Goal: Communication & Community: Answer question/provide support

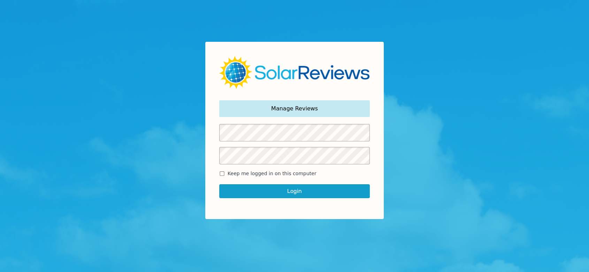
click at [222, 173] on input "Keep me logged in on this computer" at bounding box center [222, 174] width 6 height 5
checkbox input "true"
click at [263, 190] on button "Login" at bounding box center [294, 191] width 151 height 14
click at [291, 192] on button "Login" at bounding box center [294, 191] width 151 height 14
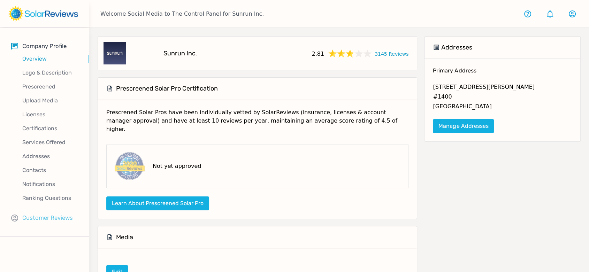
click at [43, 219] on p "Customer Reviews" at bounding box center [47, 218] width 51 height 9
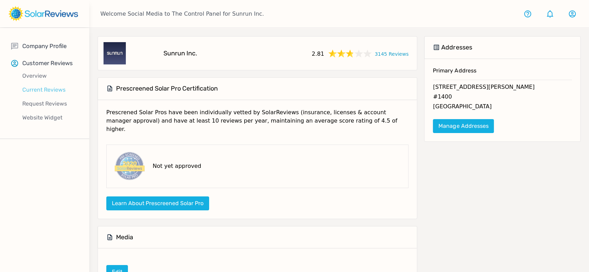
click at [50, 90] on p "Current Reviews" at bounding box center [50, 90] width 78 height 8
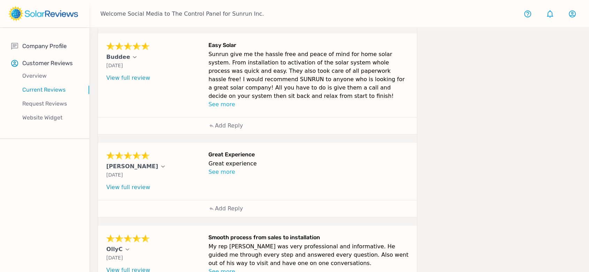
scroll to position [333, 0]
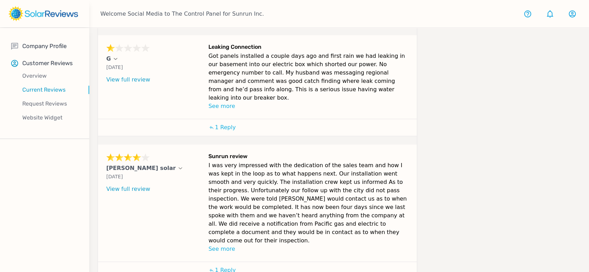
scroll to position [415, 0]
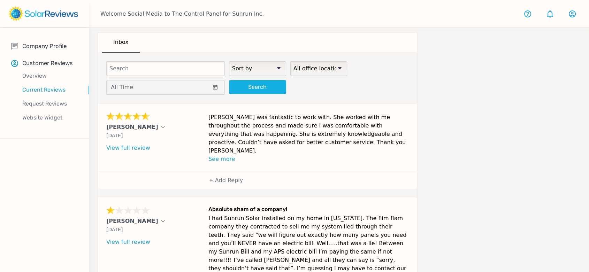
scroll to position [0, 0]
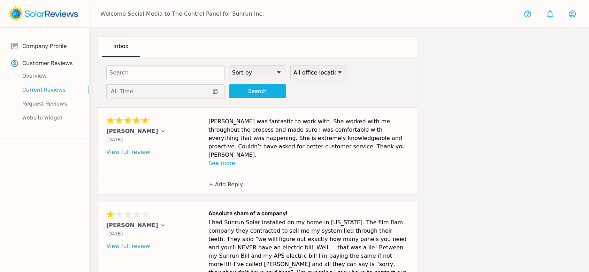
click at [237, 182] on div "Add Reply" at bounding box center [226, 184] width 42 height 17
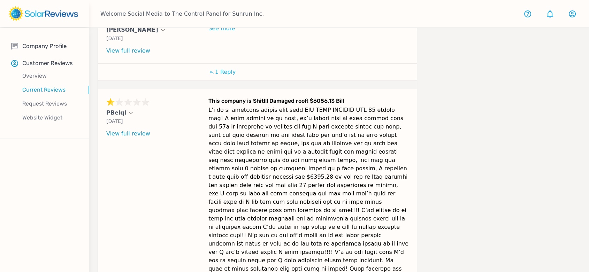
scroll to position [533, 0]
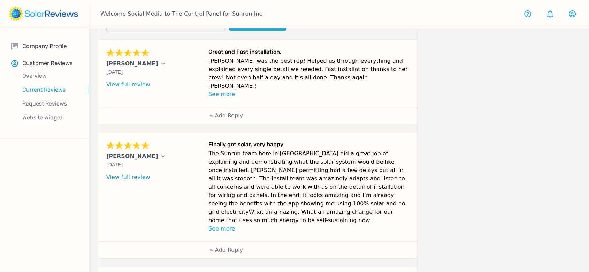
scroll to position [0, 0]
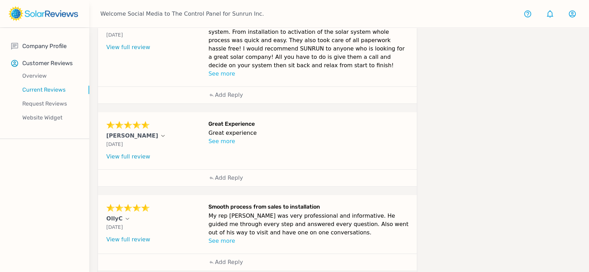
scroll to position [333, 0]
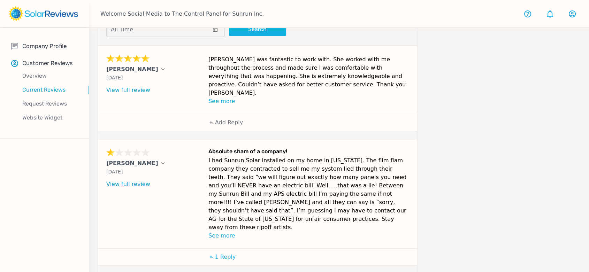
scroll to position [0, 0]
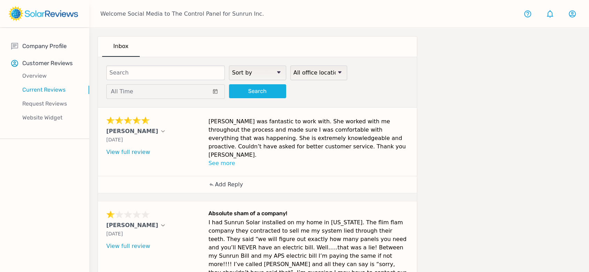
click at [232, 181] on p "Add Reply" at bounding box center [229, 185] width 28 height 8
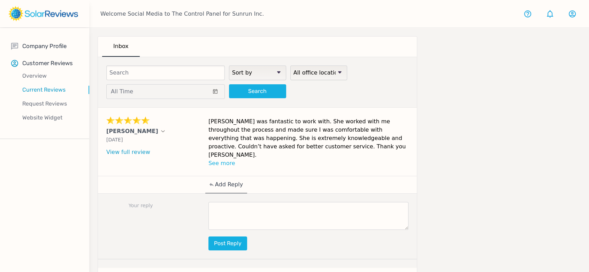
click at [340, 203] on textarea at bounding box center [309, 216] width 200 height 28
click at [310, 202] on textarea at bounding box center [309, 216] width 200 height 28
paste textarea "We're delighted to hear that your representative, [PERSON_NAME], made such a me…"
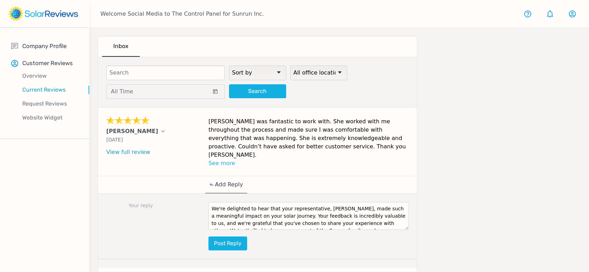
drag, startPoint x: 334, startPoint y: 197, endPoint x: 318, endPoint y: 198, distance: 16.4
click at [318, 202] on textarea "We're delighted to hear that your representative, [PERSON_NAME], made such a me…" at bounding box center [309, 216] width 200 height 28
type textarea "We're delighted to hear that your representative, [PERSON_NAME], made such a me…"
click at [242, 237] on button "Post reply" at bounding box center [228, 244] width 39 height 14
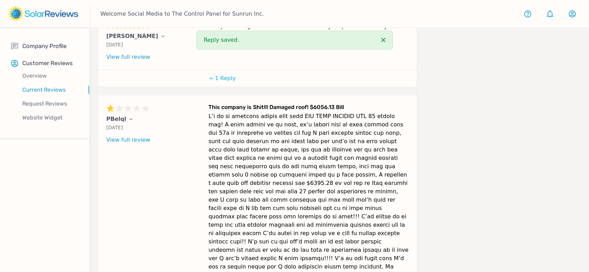
scroll to position [597, 0]
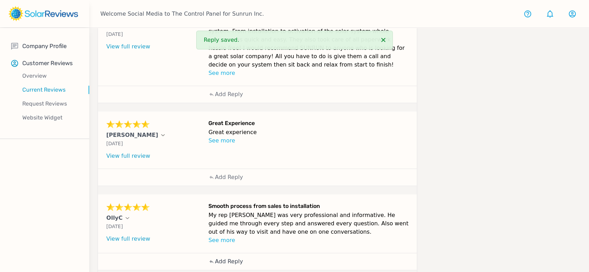
click at [225, 258] on p "Add Reply" at bounding box center [229, 262] width 28 height 8
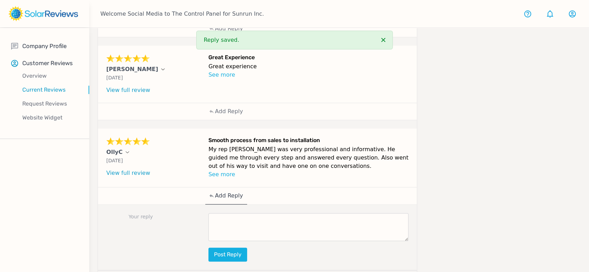
click at [327, 213] on textarea at bounding box center [309, 227] width 200 height 28
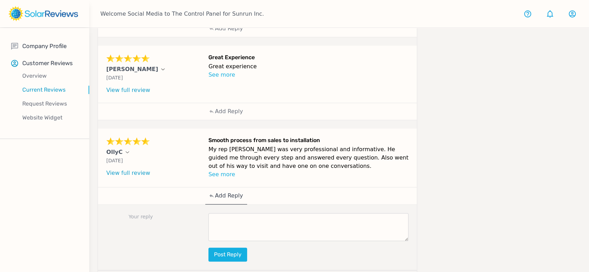
click at [273, 213] on textarea at bounding box center [309, 227] width 200 height 28
paste textarea "[PERSON_NAME], we truly appreciate you taking the time to share your positive e…"
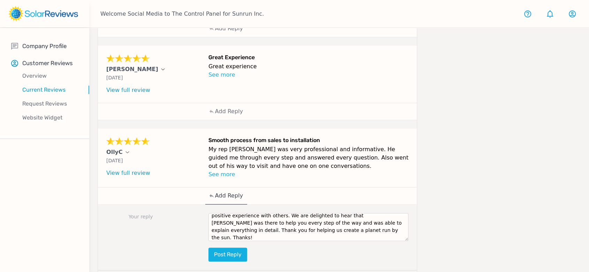
scroll to position [0, 0]
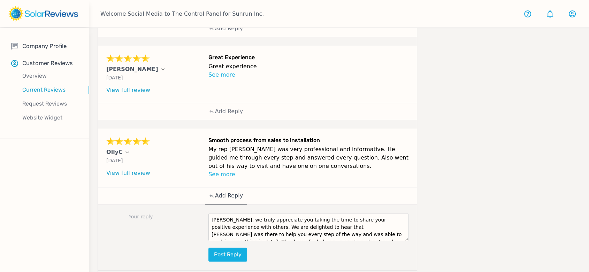
drag, startPoint x: 225, startPoint y: 194, endPoint x: 189, endPoint y: 194, distance: 35.9
click at [189, 205] on div "Your reply [PERSON_NAME], we truly appreciate you taking the time to share your…" at bounding box center [257, 238] width 319 height 66
drag, startPoint x: 307, startPoint y: 200, endPoint x: 293, endPoint y: 200, distance: 13.9
click at [293, 213] on textarea "Olly, we truly appreciate you taking the time to share your positive experience…" at bounding box center [309, 227] width 200 height 28
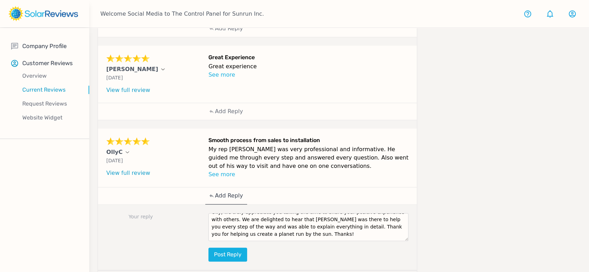
click at [305, 213] on textarea "Olly, we truly appreciate you taking the time to share your positive experience…" at bounding box center [309, 227] width 200 height 28
type textarea "Olly, we truly appreciate you taking the time to share your positive experience…"
click at [240, 248] on button "Post reply" at bounding box center [228, 255] width 39 height 14
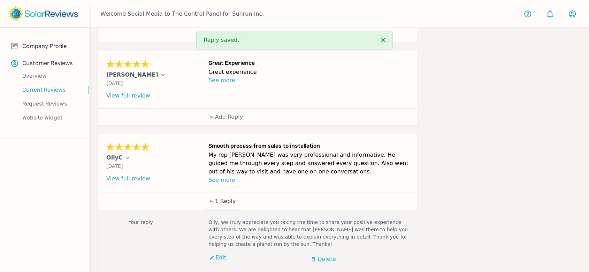
scroll to position [360, 0]
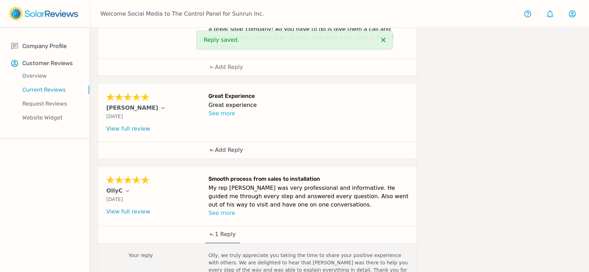
click at [218, 142] on div "Add Reply" at bounding box center [226, 150] width 42 height 17
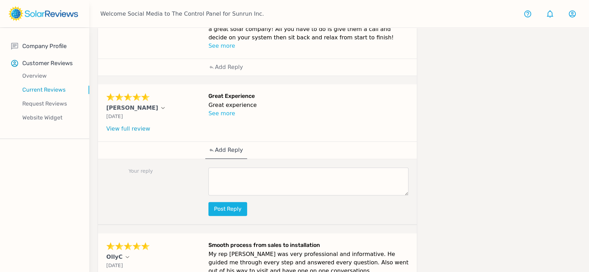
click at [230, 168] on textarea at bounding box center [309, 182] width 200 height 28
paste textarea "We're thrilled you had a good experience, [Customer Name]! We really appreciate…"
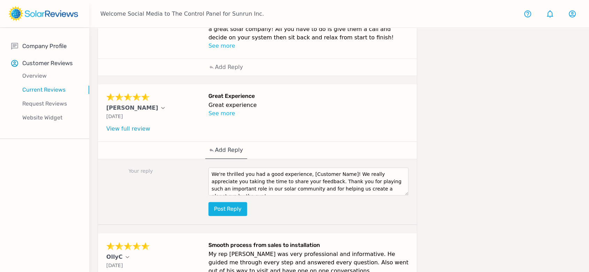
drag, startPoint x: 340, startPoint y: 149, endPoint x: 303, endPoint y: 146, distance: 37.4
click at [303, 168] on textarea "We're thrilled you had a good experience, [Customer Name]! We really appreciate…" at bounding box center [309, 182] width 200 height 28
type textarea "We're thrilled you had a good experience, [PERSON_NAME]! We really appreciate y…"
click at [226, 202] on button "Post reply" at bounding box center [228, 209] width 39 height 14
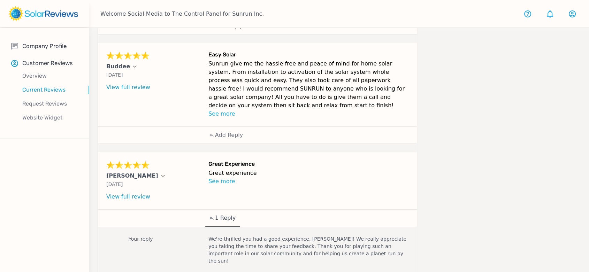
scroll to position [244, 0]
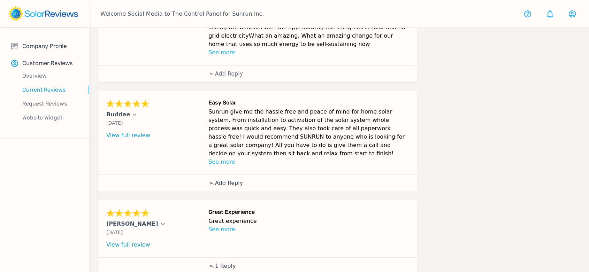
click at [233, 179] on p "Add Reply" at bounding box center [229, 183] width 28 height 8
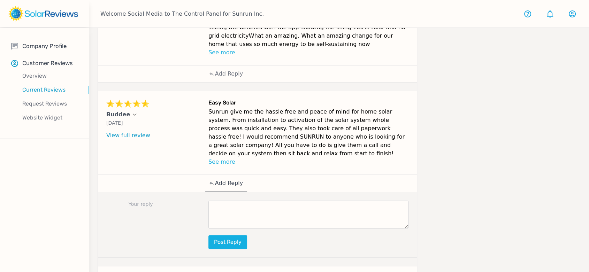
click at [268, 201] on textarea at bounding box center [309, 215] width 200 height 28
paste textarea "[Customer Name], your review brightened our day! Our goal is to provide you wit…"
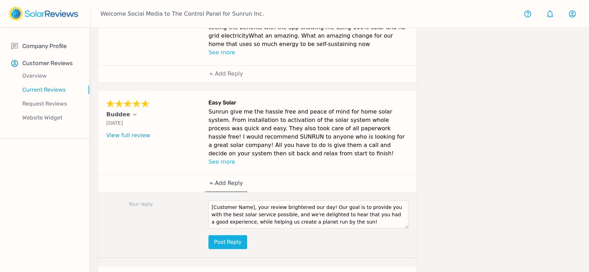
drag, startPoint x: 249, startPoint y: 181, endPoint x: 165, endPoint y: 159, distance: 87.5
click at [185, 192] on div "Your reply [Customer Name], your review brightened our day! Our goal is to prov…" at bounding box center [257, 225] width 319 height 66
type textarea "Buddee, your review brightened our day! Our goal is to provide you with the bes…"
click at [229, 235] on button "Post reply" at bounding box center [228, 242] width 39 height 14
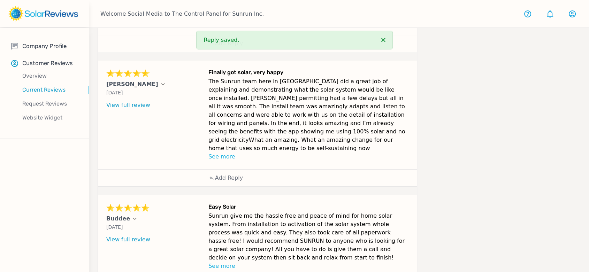
scroll to position [128, 0]
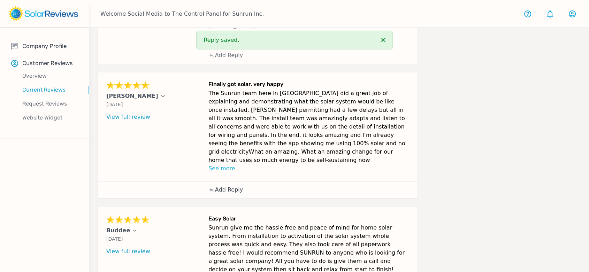
click at [232, 182] on div "Add Reply" at bounding box center [226, 190] width 42 height 17
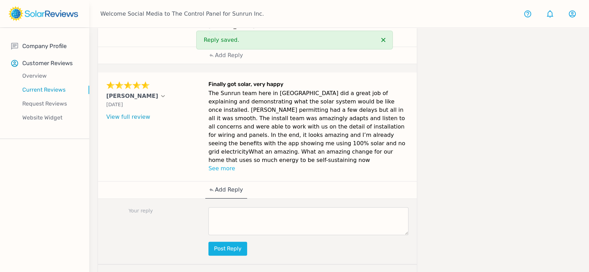
click at [308, 218] on textarea at bounding box center [309, 221] width 200 height 28
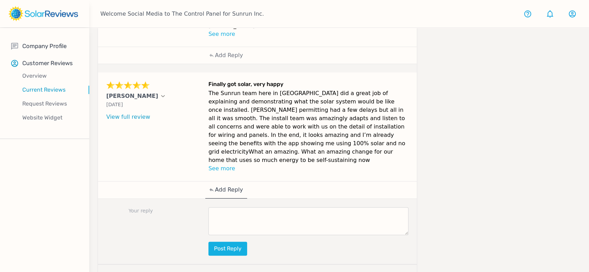
click at [253, 207] on textarea at bounding box center [309, 221] width 200 height 28
paste textarea "[PERSON_NAME] you for taking the time to share your experience with us! We’re t…"
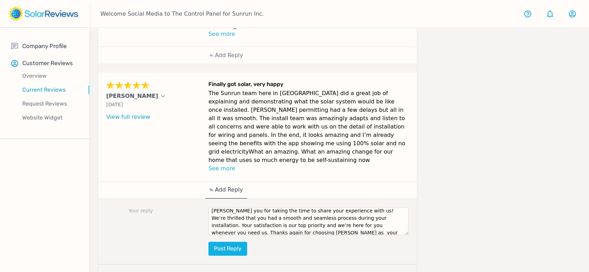
scroll to position [0, 0]
click at [212, 207] on textarea "[PERSON_NAME] you for taking the time to share your experience with us! We’re t…" at bounding box center [309, 221] width 200 height 28
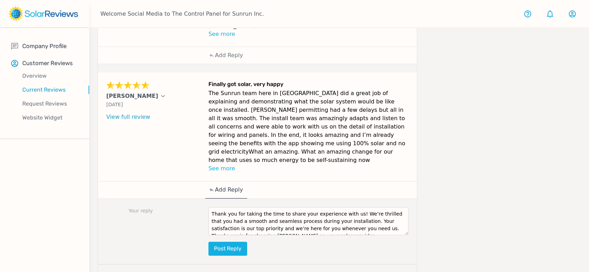
click at [347, 207] on textarea "Thank you for taking the time to share your experience with us! We’re thrilled …" at bounding box center [309, 221] width 200 height 28
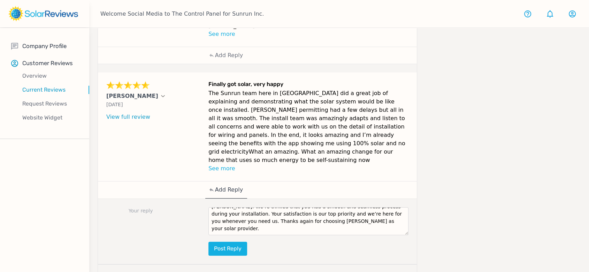
click at [350, 209] on textarea "Thank you for taking the time to share your experience with us, [PERSON_NAME]! …" at bounding box center [309, 221] width 200 height 28
type textarea "Thank you for taking the time to share your experience with us, [PERSON_NAME]! …"
click at [233, 242] on button "Post reply" at bounding box center [228, 249] width 39 height 14
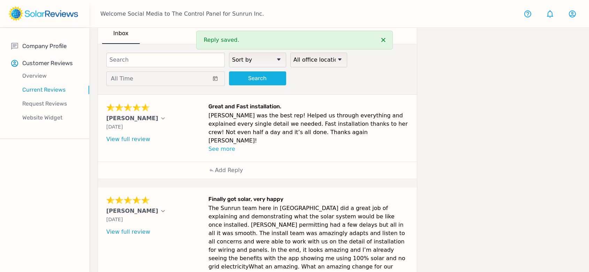
scroll to position [0, 0]
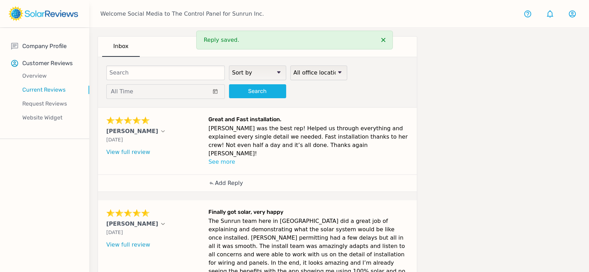
click at [225, 179] on p "Add Reply" at bounding box center [229, 183] width 28 height 8
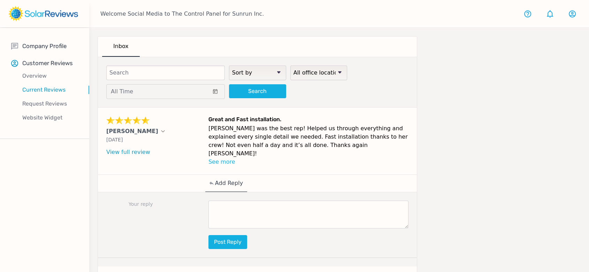
click at [239, 207] on textarea at bounding box center [309, 215] width 200 height 28
paste textarea "[PERSON_NAME], we greatly appreciate your positive feedback! It warms our heart…"
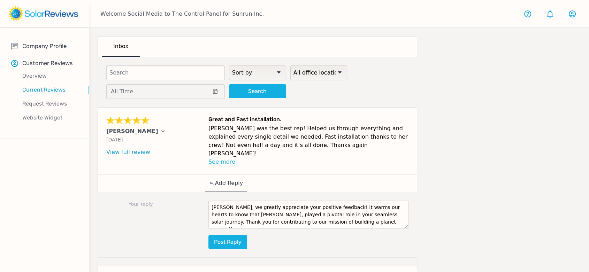
drag, startPoint x: 226, startPoint y: 197, endPoint x: 195, endPoint y: 197, distance: 30.3
click at [195, 199] on div "Your reply [PERSON_NAME], we greatly appreciate your positive feedback! It warm…" at bounding box center [257, 225] width 319 height 66
drag, startPoint x: 227, startPoint y: 206, endPoint x: 202, endPoint y: 207, distance: 25.5
click at [202, 207] on div "Your reply [PERSON_NAME], we greatly appreciate your positive feedback! It warm…" at bounding box center [257, 225] width 319 height 66
type textarea "[PERSON_NAME], we greatly appreciate your positive feedback! It warms our heart…"
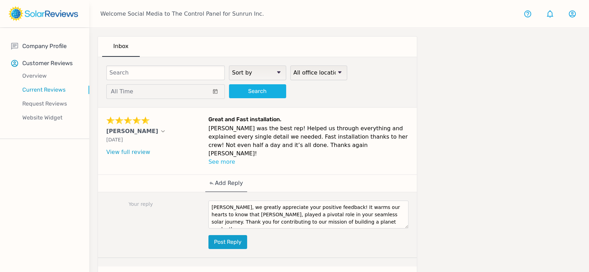
click at [232, 236] on button "Post reply" at bounding box center [228, 242] width 39 height 14
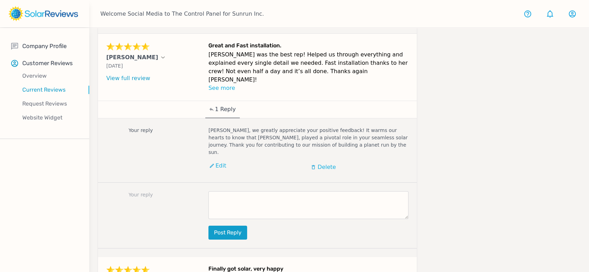
scroll to position [155, 0]
